Goal: Task Accomplishment & Management: Use online tool/utility

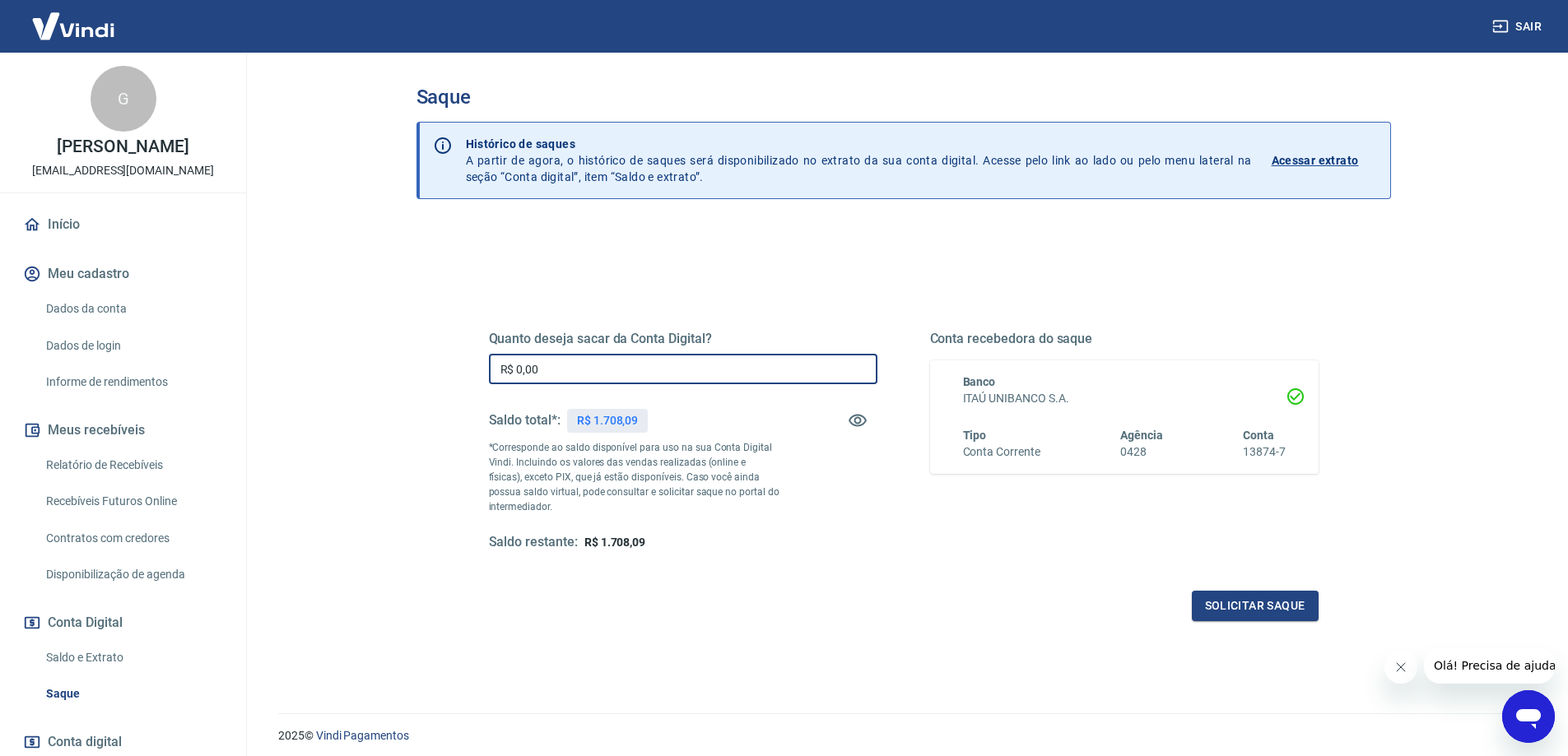
click at [578, 360] on input "R$ 0,00" at bounding box center [683, 368] width 389 height 31
type input "R$ 1.708,09"
click at [1233, 603] on button "Solicitar saque" at bounding box center [1255, 606] width 126 height 31
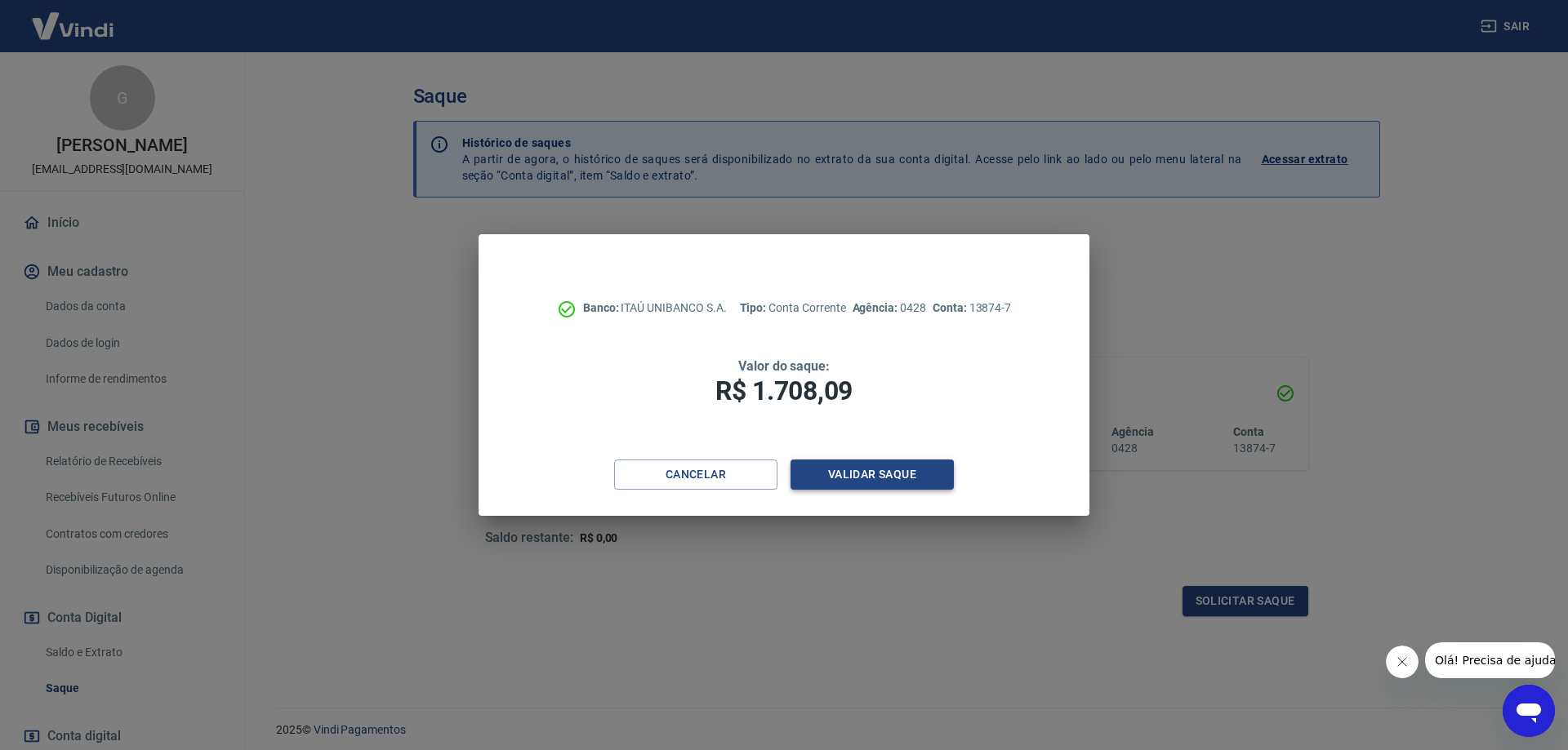
click at [857, 476] on button "Validar saque" at bounding box center [872, 474] width 164 height 30
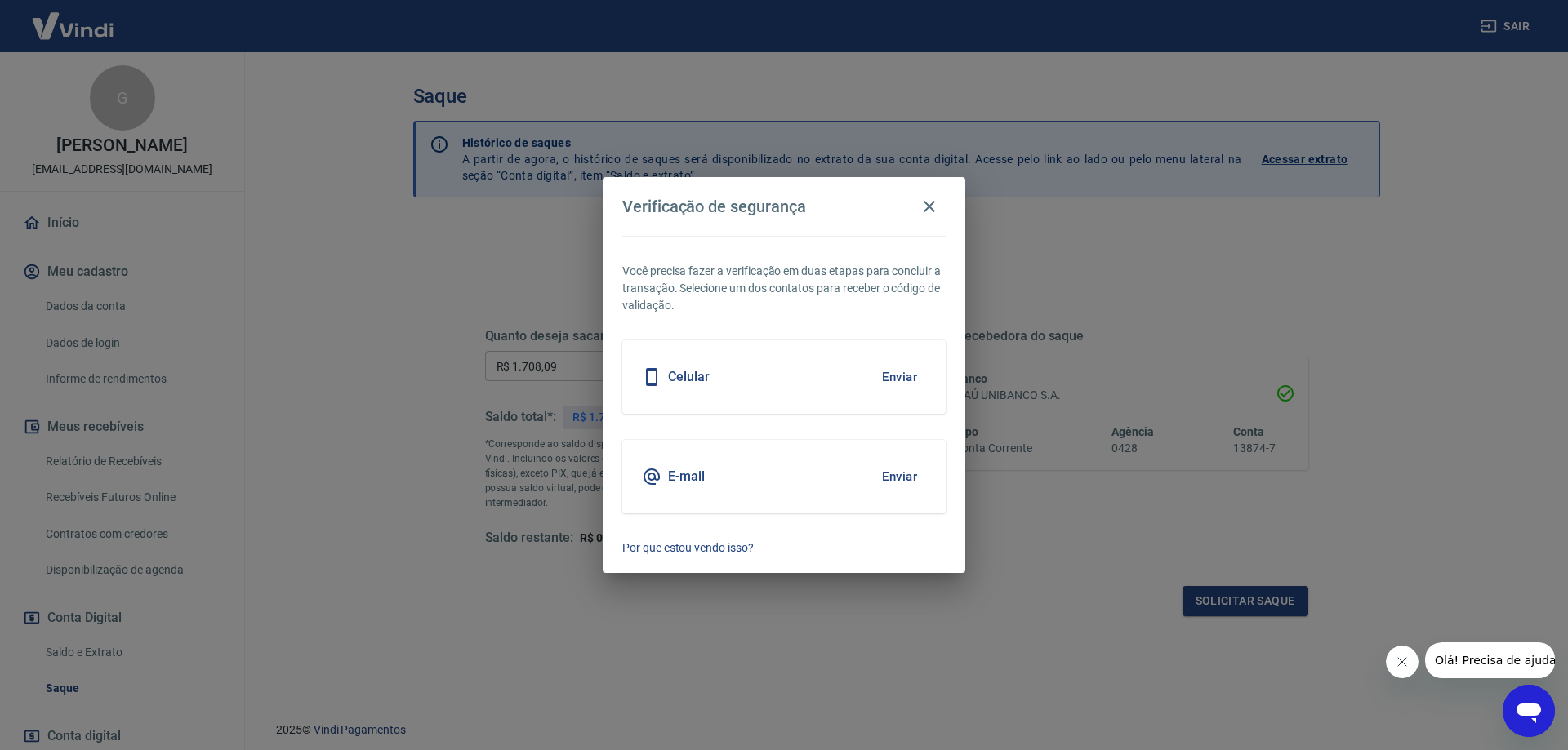
click at [691, 376] on h5 "Celular" at bounding box center [689, 377] width 42 height 17
click at [892, 375] on button "Enviar" at bounding box center [899, 377] width 53 height 34
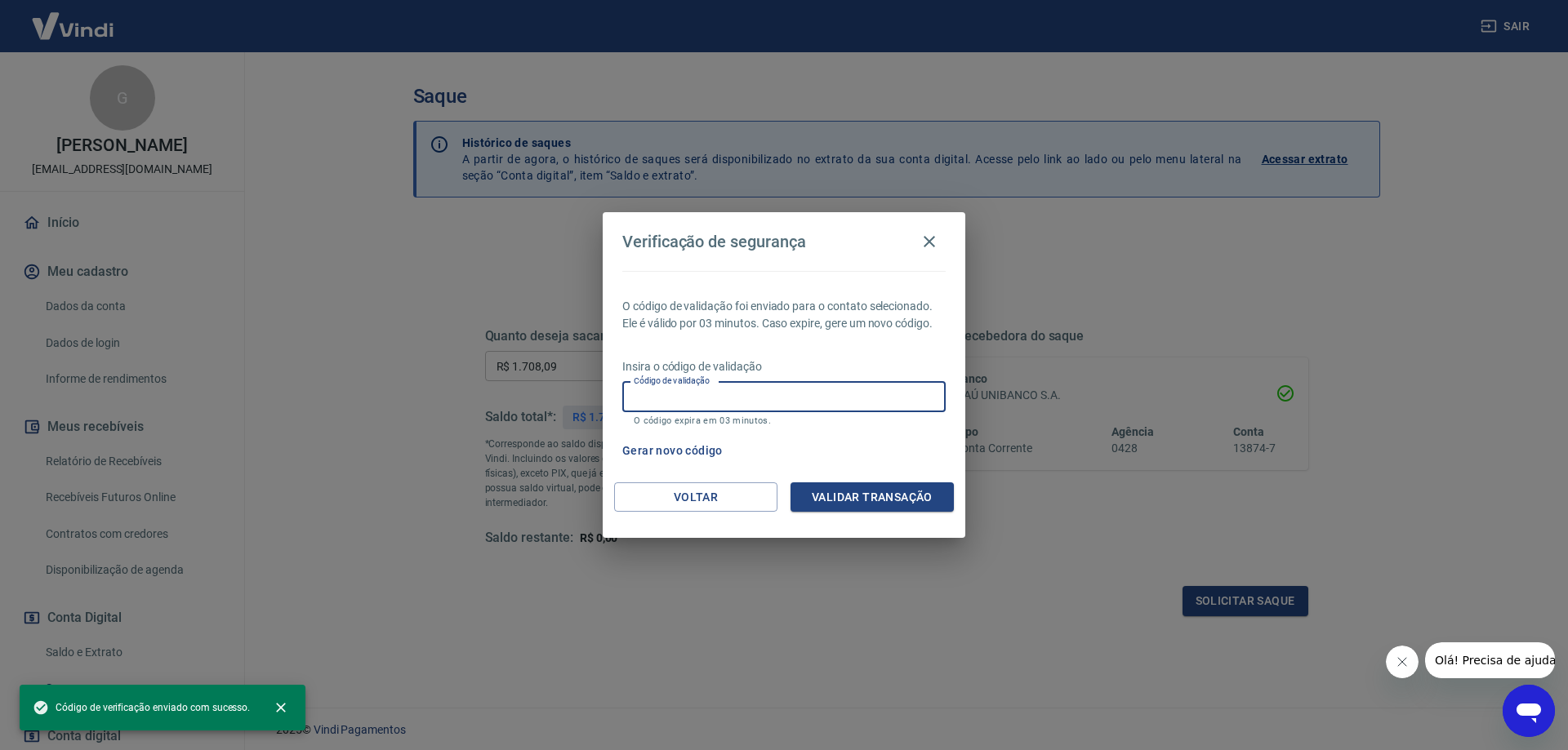
click at [733, 397] on input "Código de validação" at bounding box center [784, 397] width 323 height 30
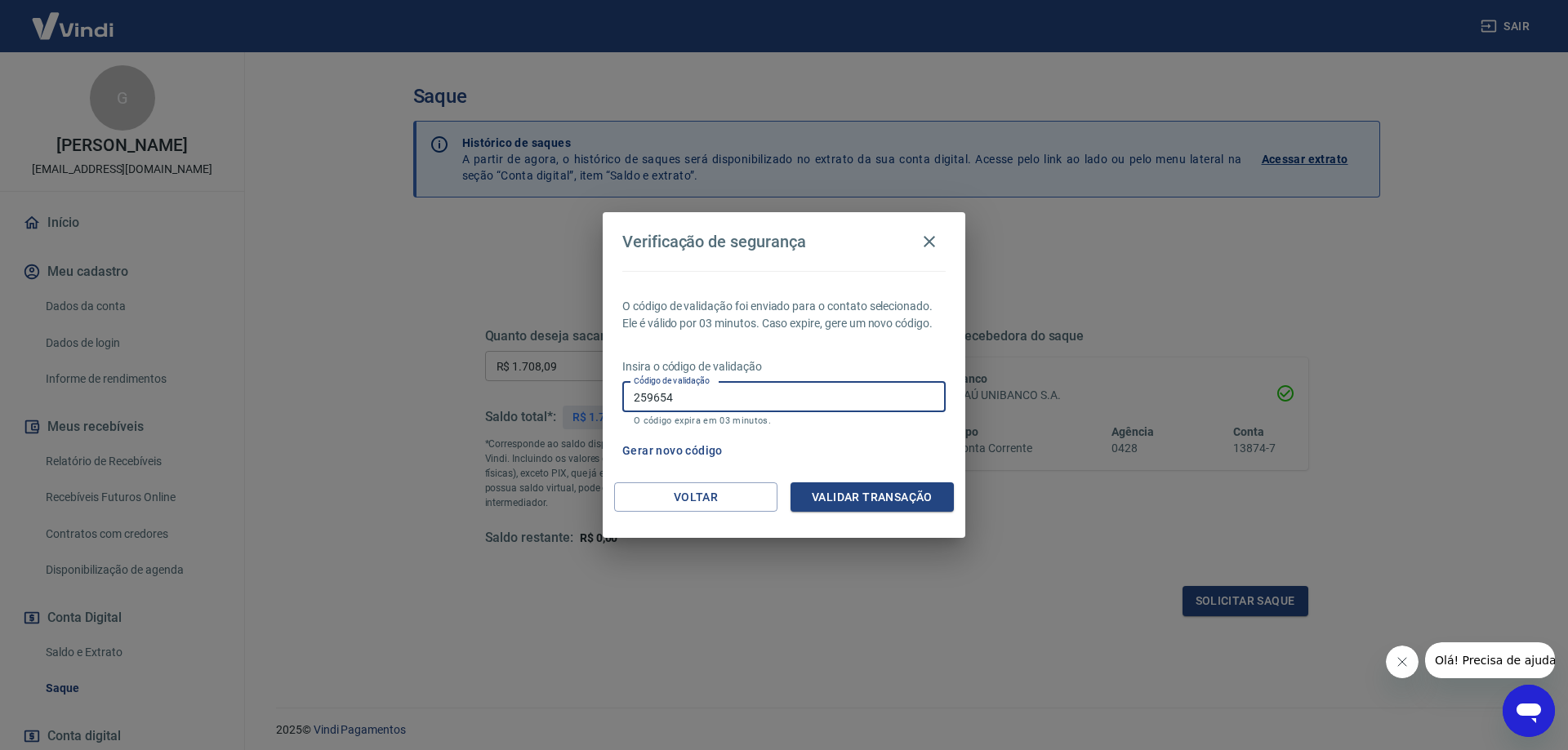
type input "259654"
click at [861, 493] on button "Validar transação" at bounding box center [872, 497] width 164 height 30
